Goal: Information Seeking & Learning: Learn about a topic

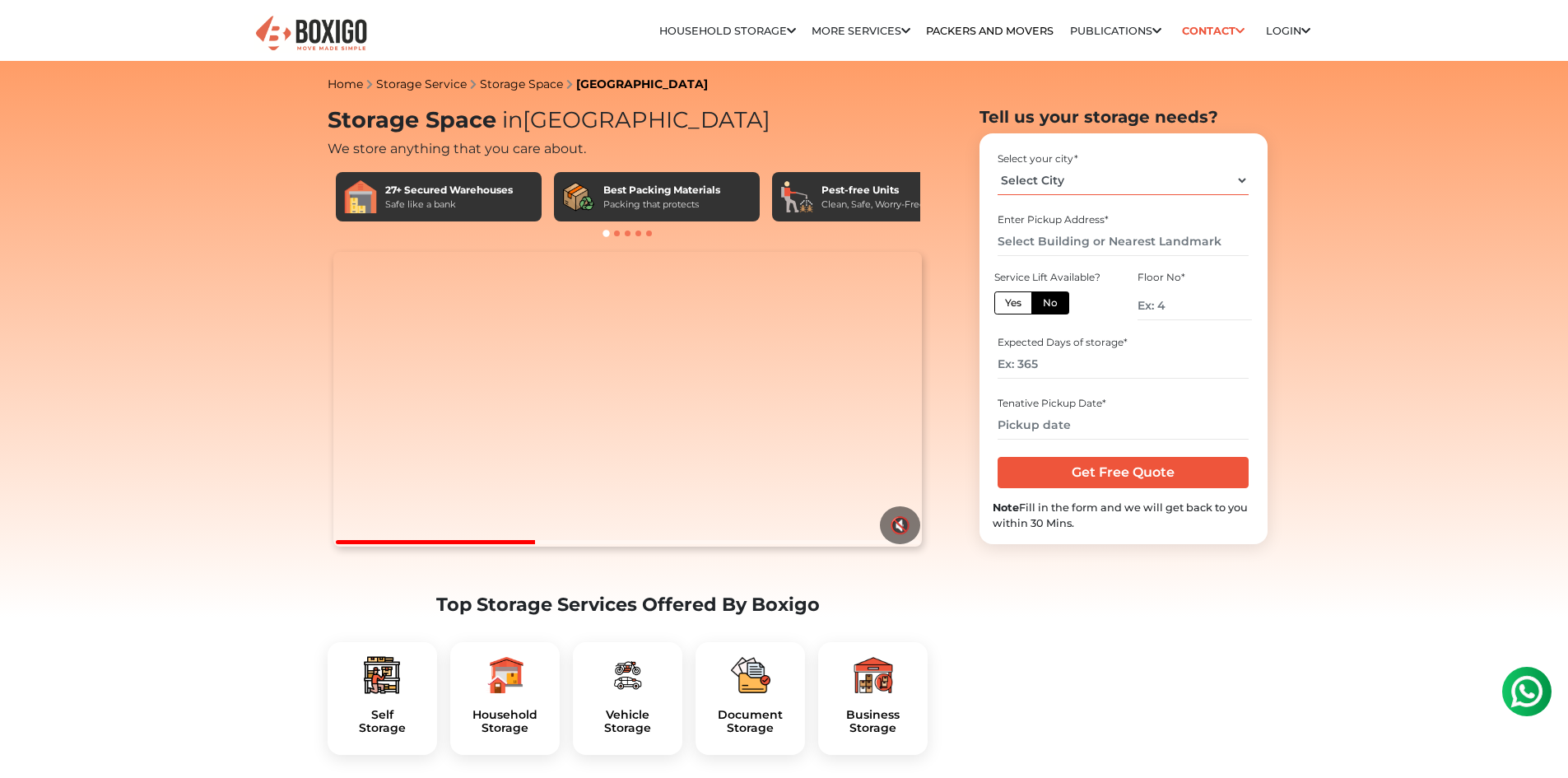
click at [1065, 171] on select "Select City Bangalore Bengaluru Bhopal Bhubaneswar Chennai Coimbatore Cuttack D…" at bounding box center [1123, 180] width 251 height 29
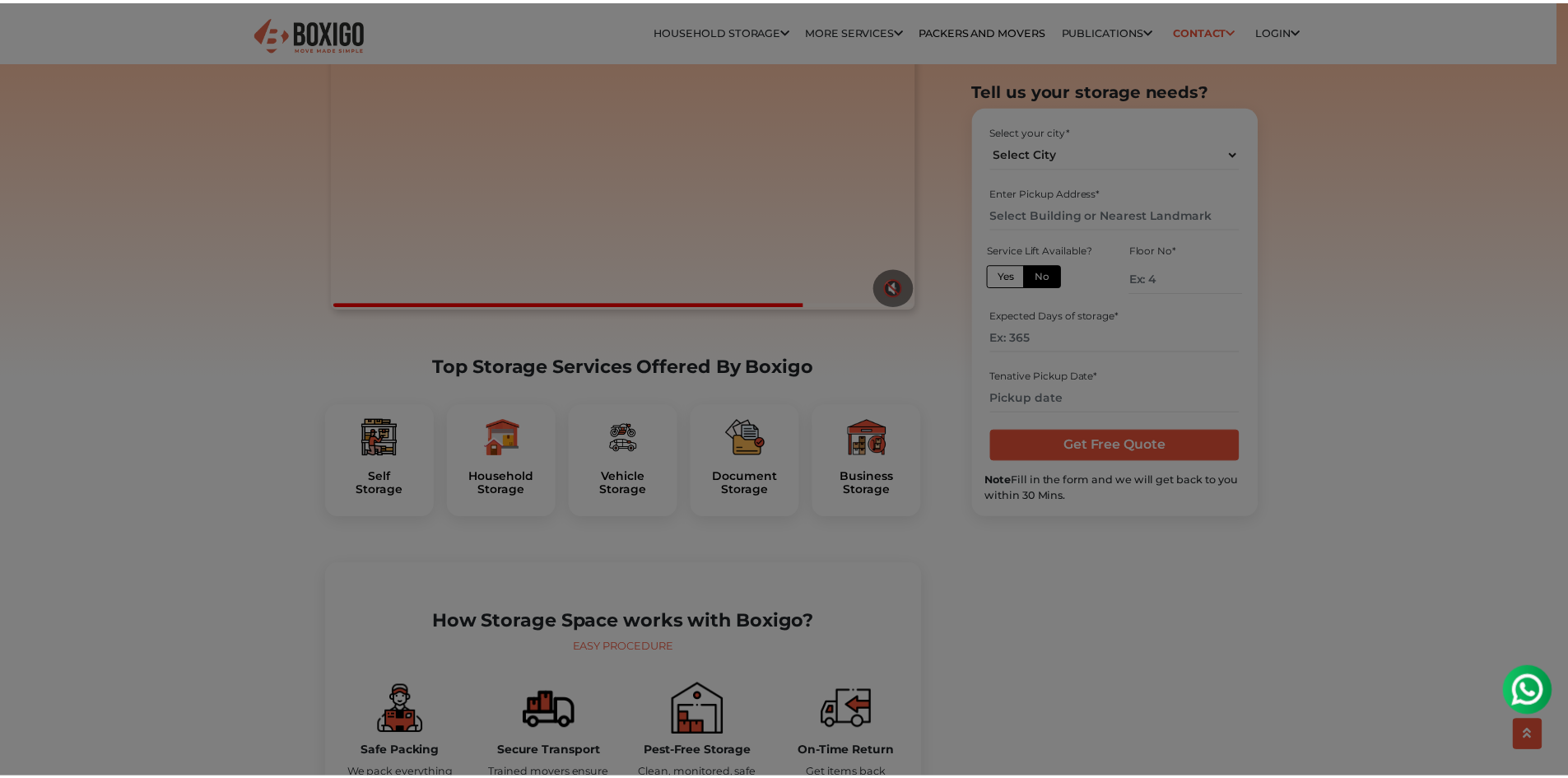
scroll to position [247, 0]
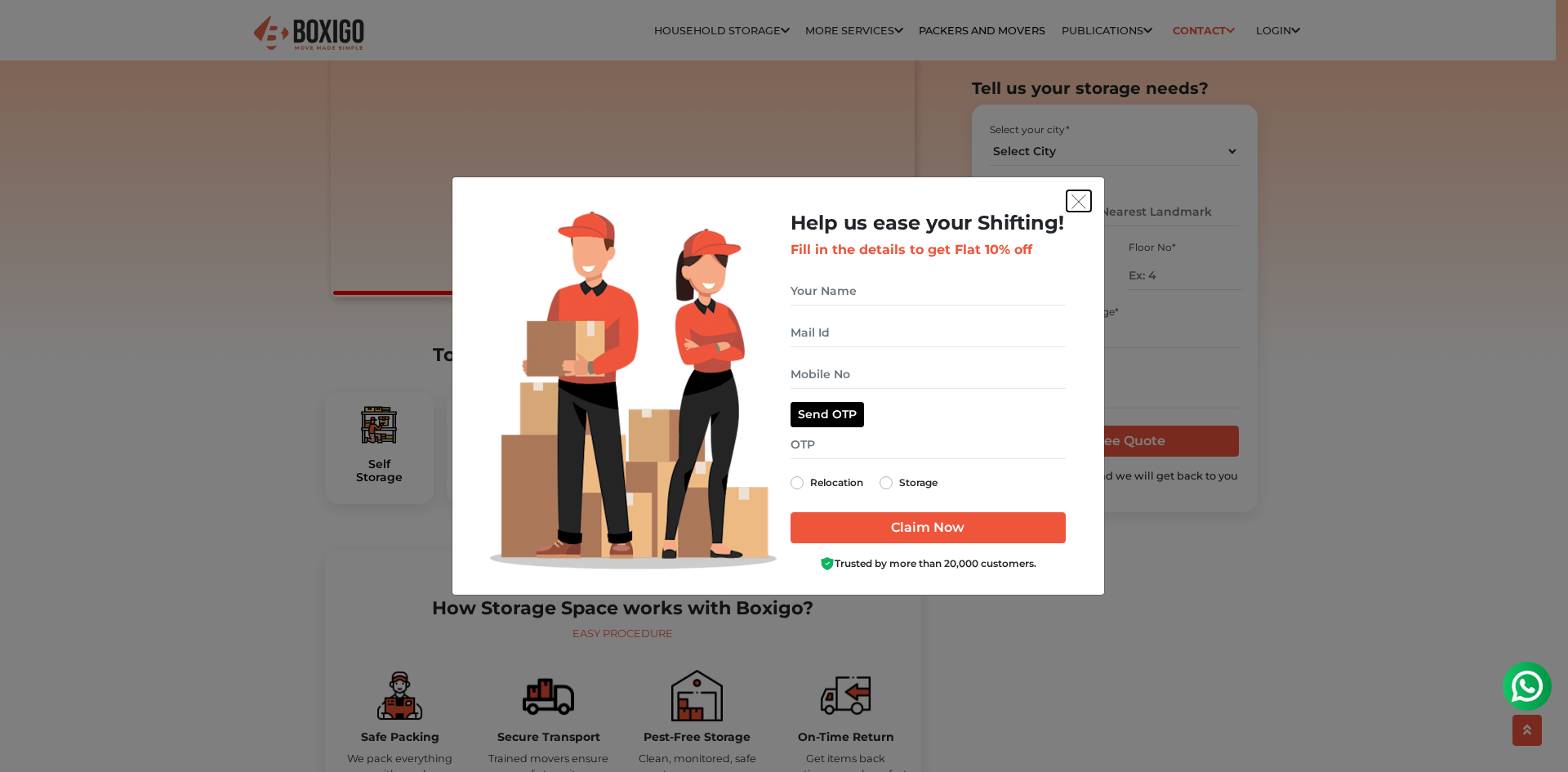
click at [1088, 197] on button "get free quote dialog" at bounding box center [1079, 200] width 24 height 22
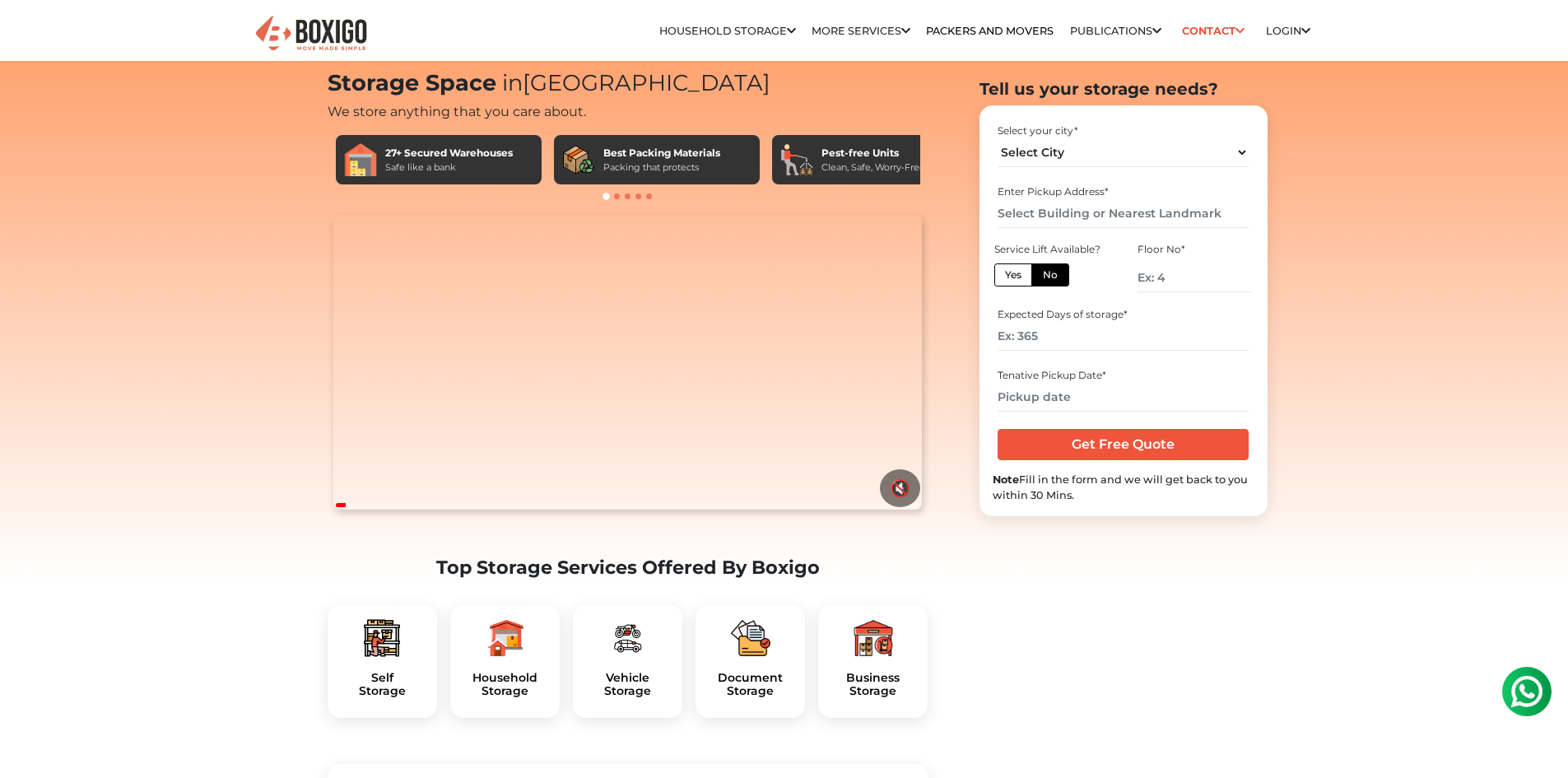
scroll to position [0, 0]
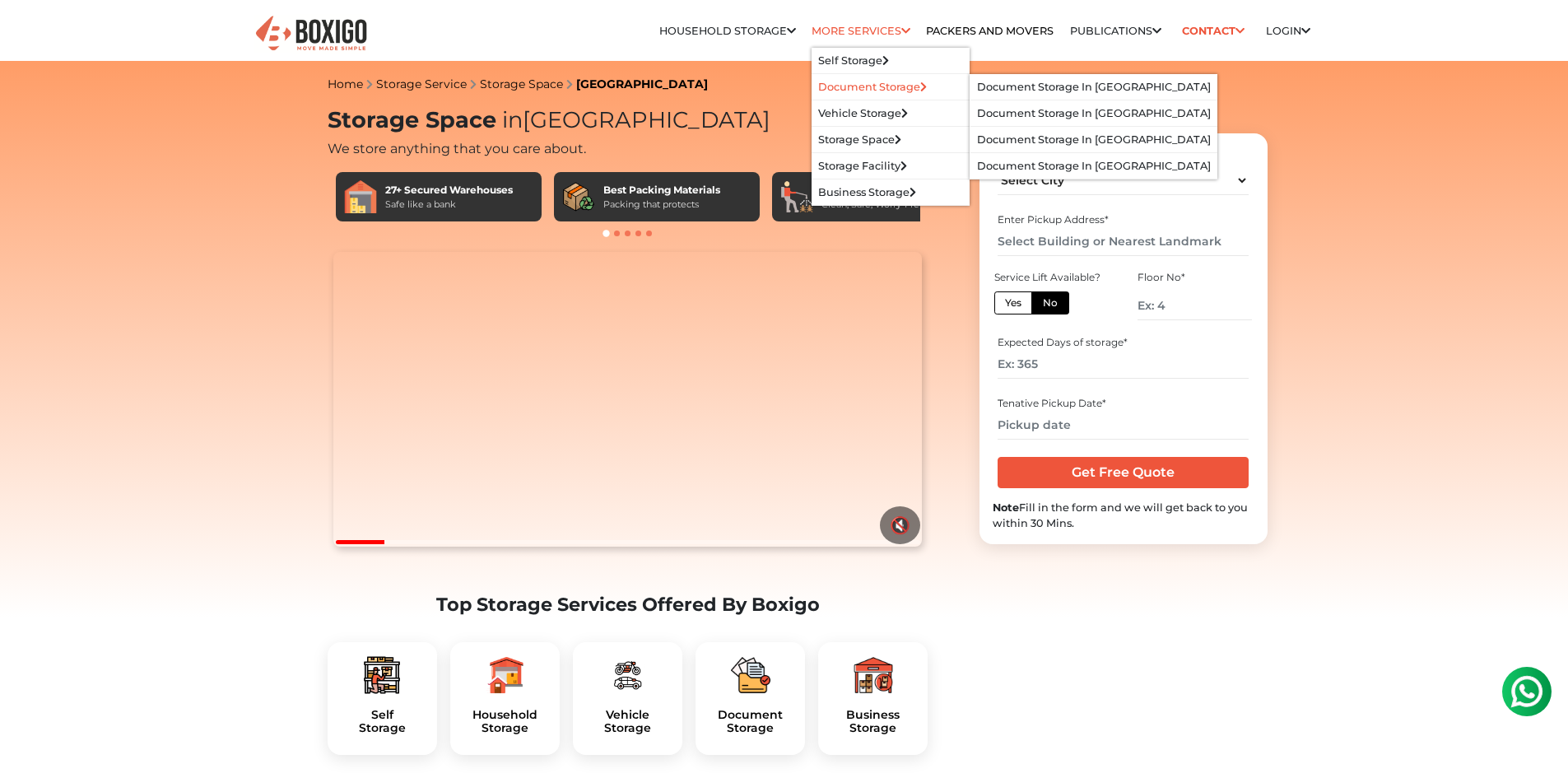
click at [853, 88] on link "Document Storage" at bounding box center [872, 86] width 109 height 12
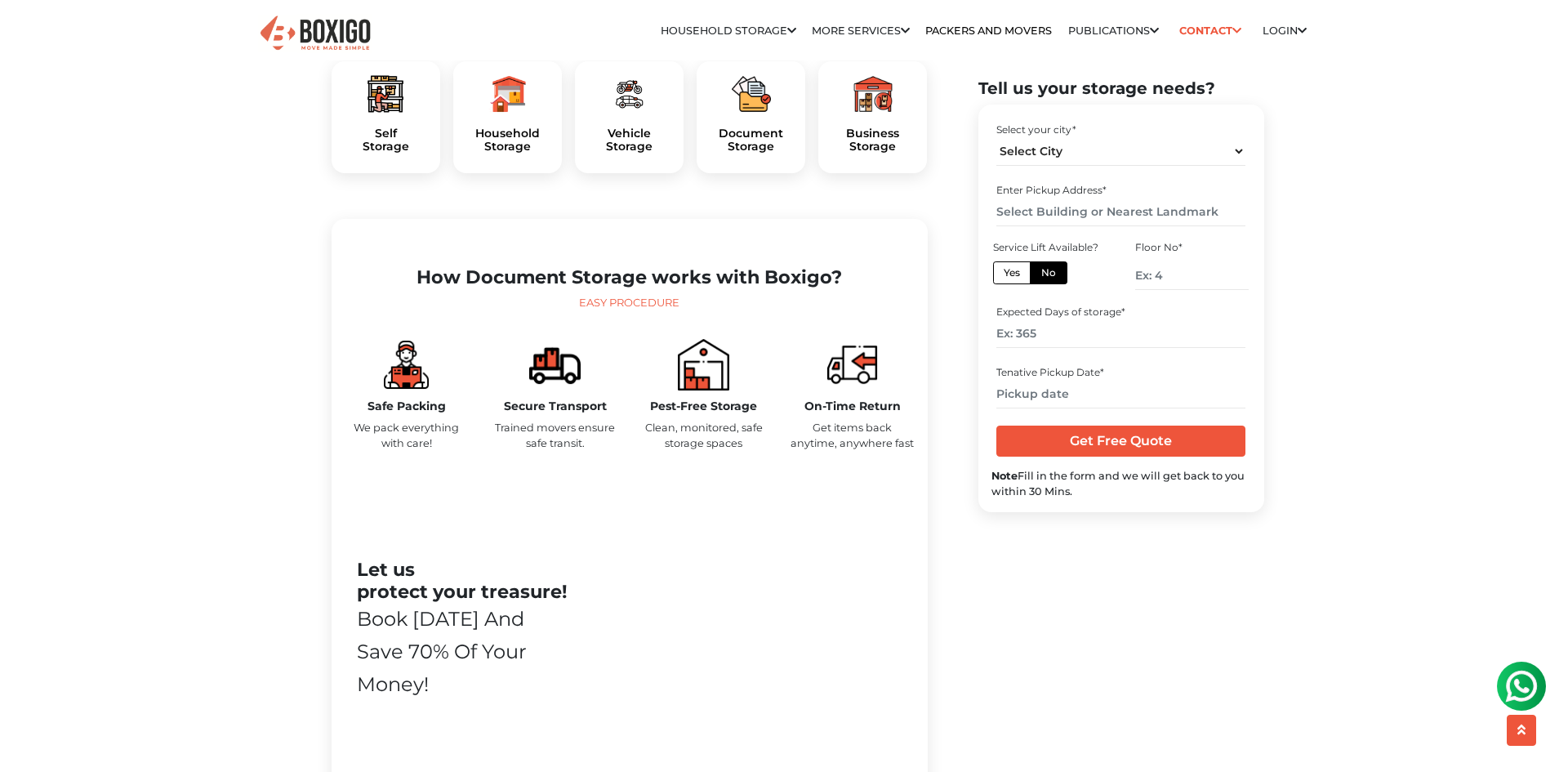
scroll to position [572, 0]
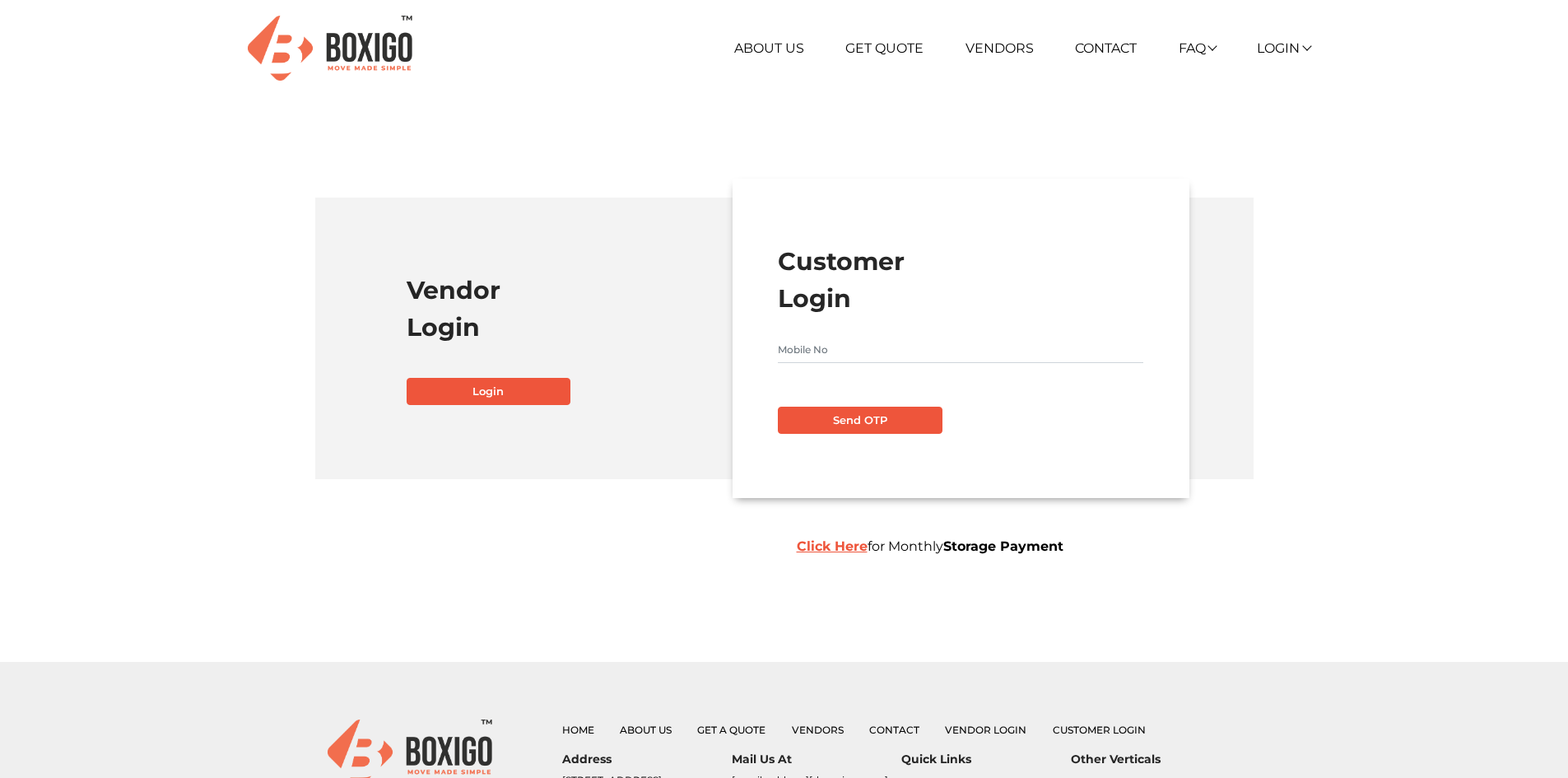
click at [396, 57] on img at bounding box center [329, 48] width 164 height 65
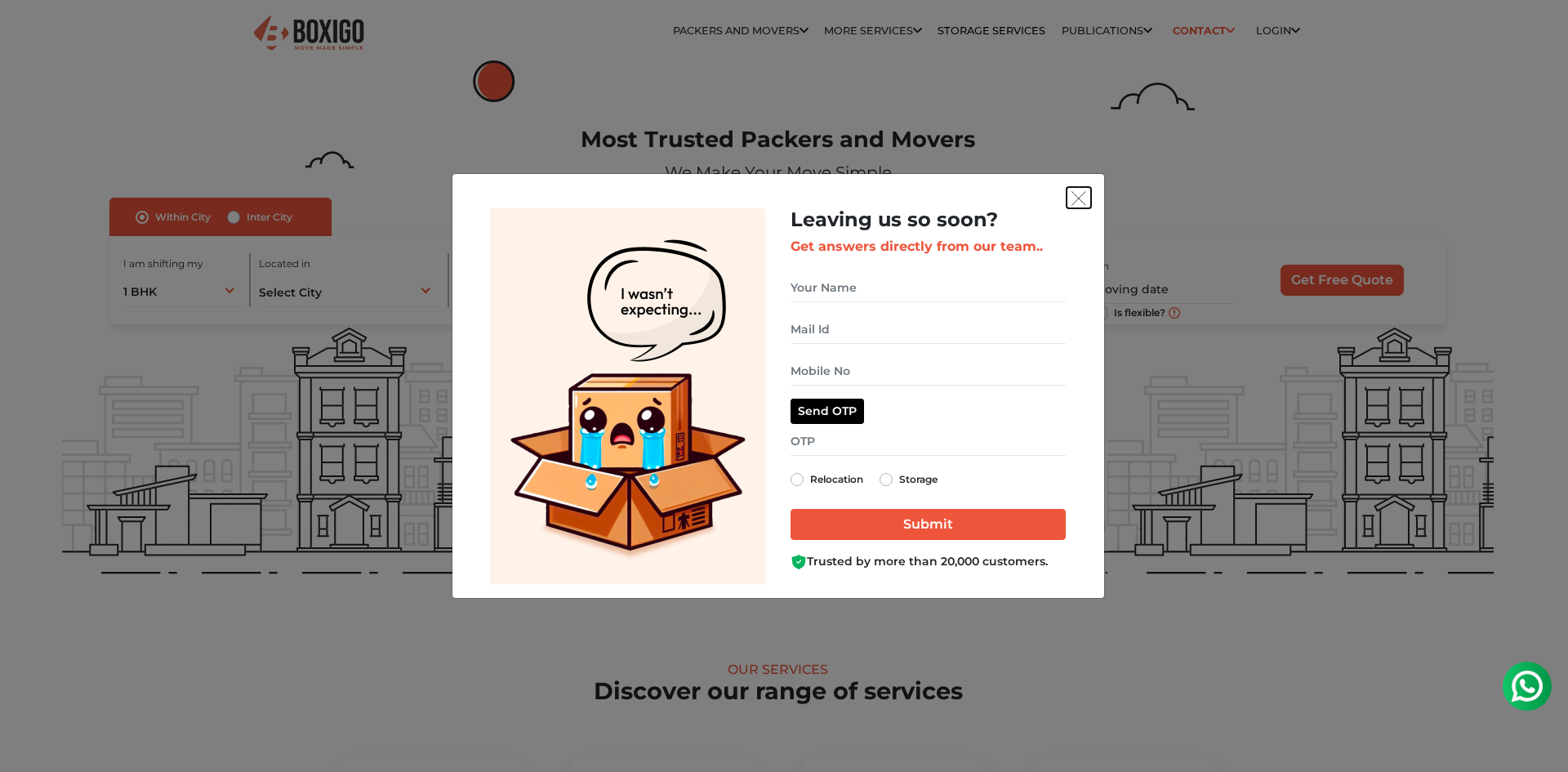
click at [1081, 197] on img "get free quote dialog" at bounding box center [1079, 199] width 15 height 15
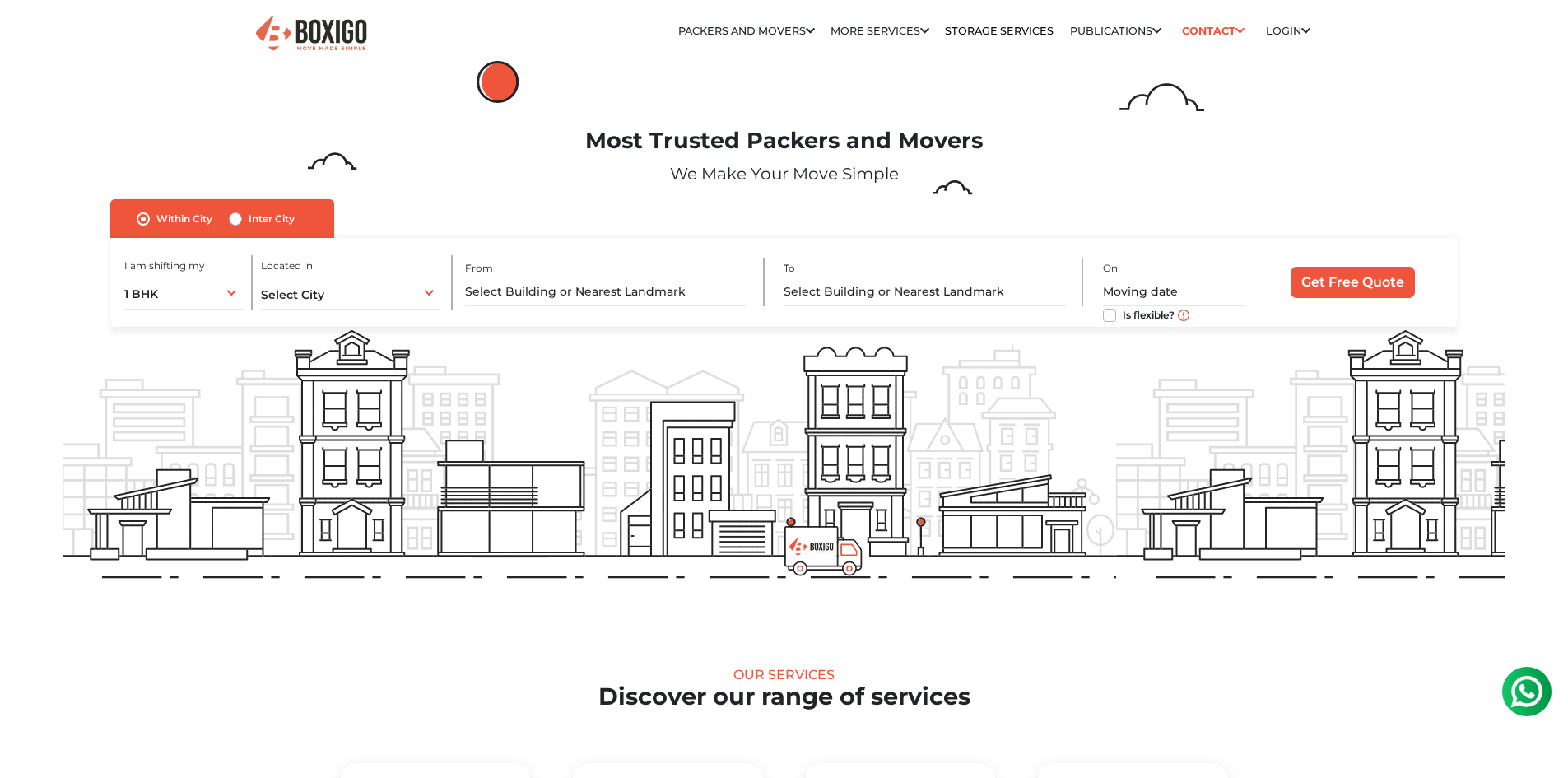
drag, startPoint x: 1015, startPoint y: 438, endPoint x: 1065, endPoint y: 636, distance: 204.2
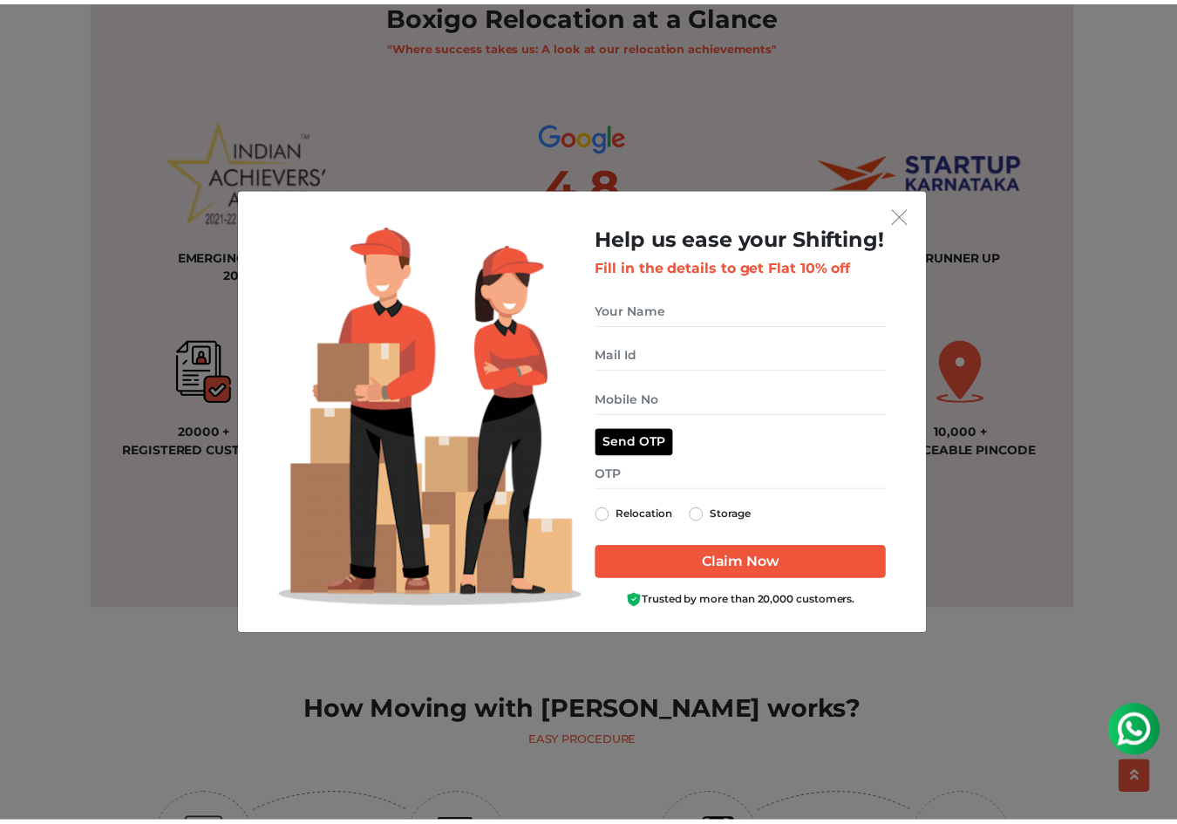
scroll to position [1308, 0]
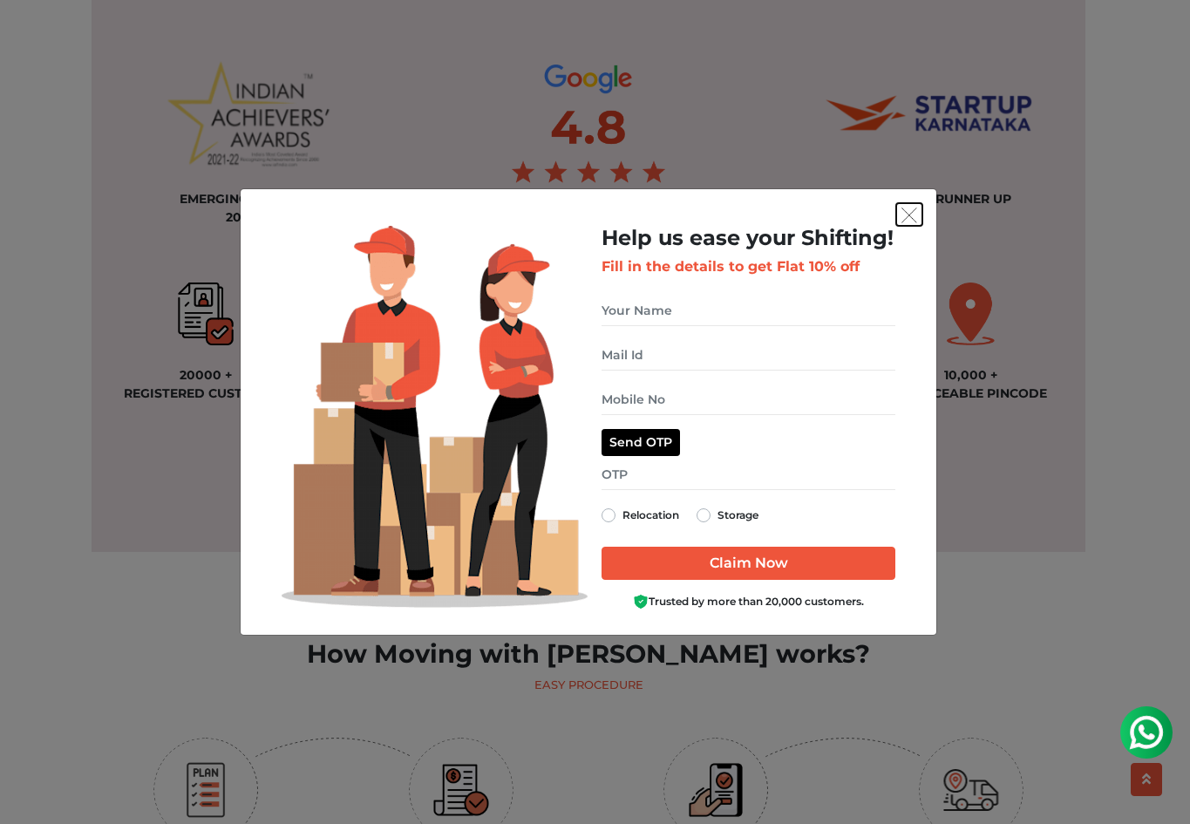
click at [910, 213] on img "get free quote dialog" at bounding box center [910, 216] width 16 height 16
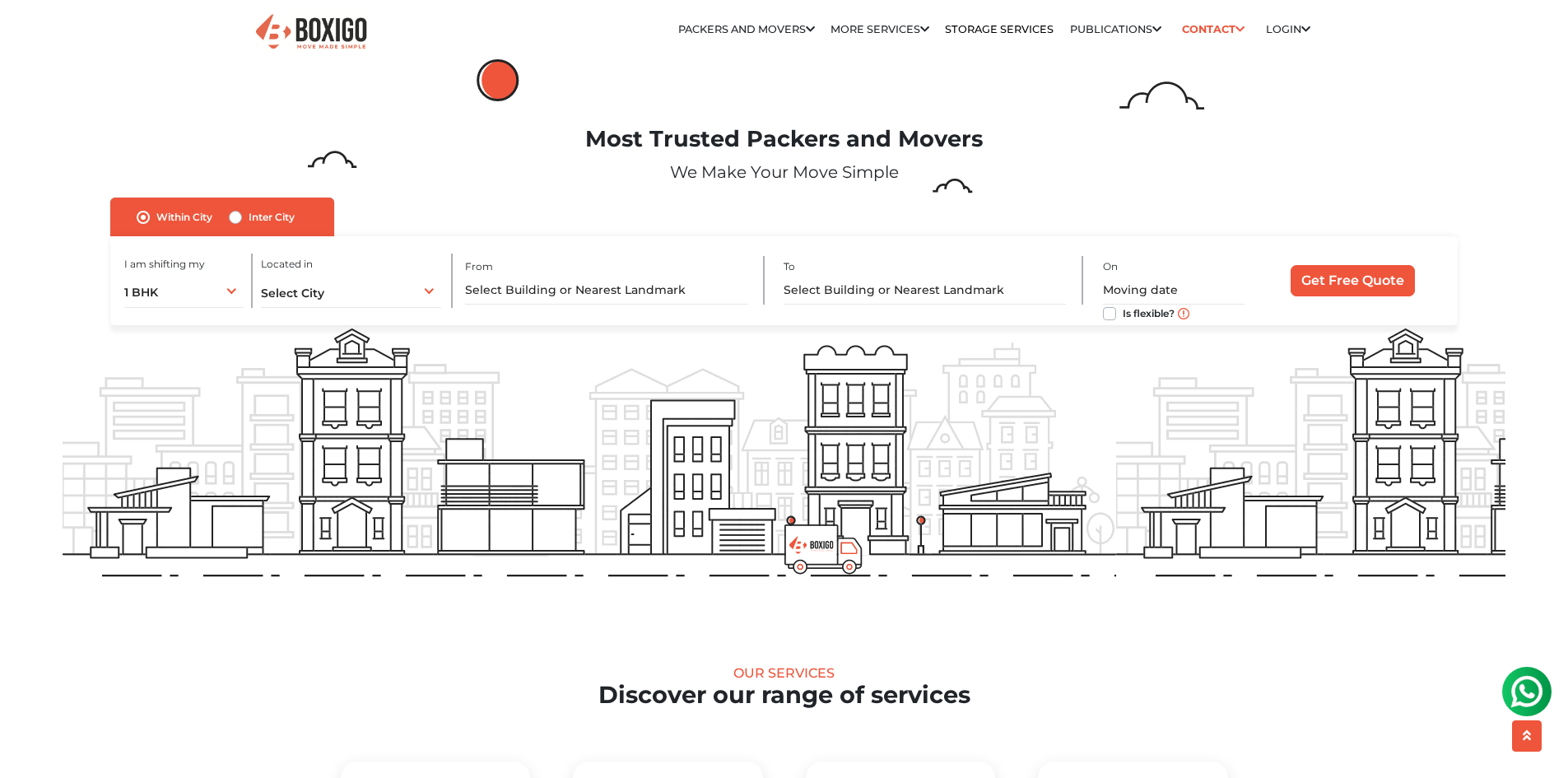
scroll to position [0, 0]
